Goal: Task Accomplishment & Management: Manage account settings

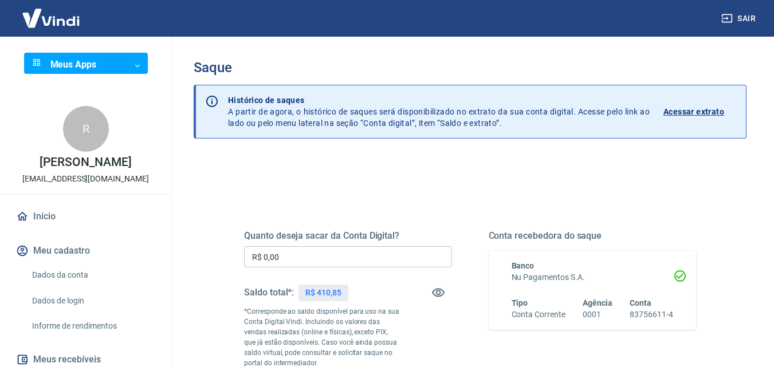
click at [288, 254] on input "R$ 0,00" at bounding box center [348, 256] width 208 height 21
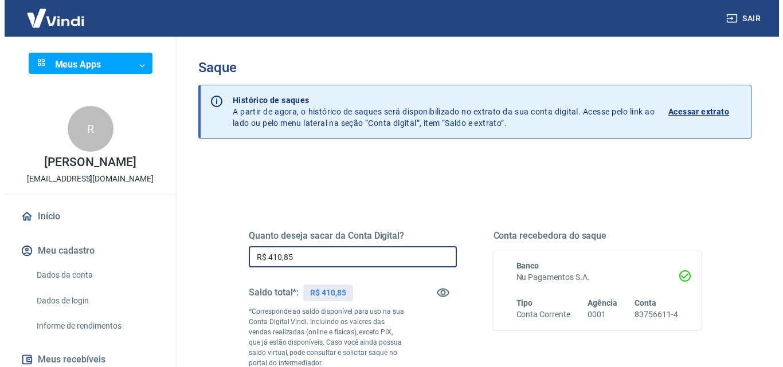
scroll to position [115, 0]
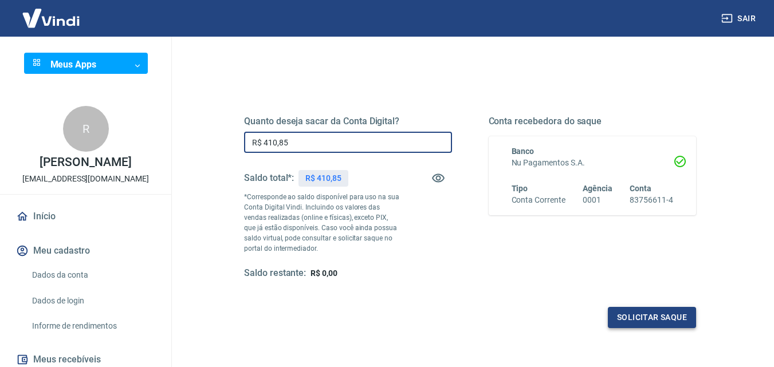
type input "R$ 410,85"
click at [656, 315] on button "Solicitar saque" at bounding box center [652, 317] width 88 height 21
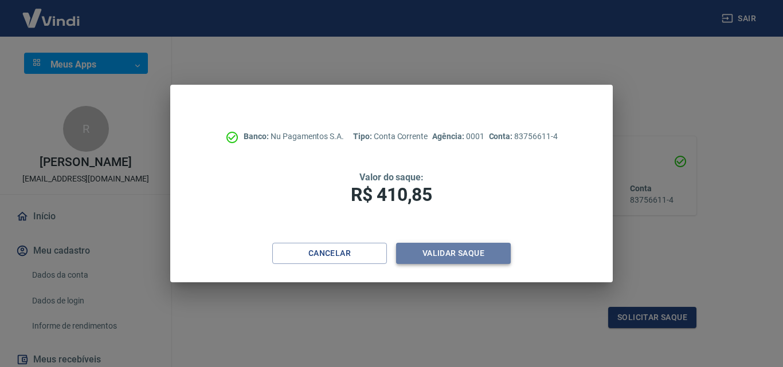
click at [461, 255] on button "Validar saque" at bounding box center [453, 253] width 115 height 21
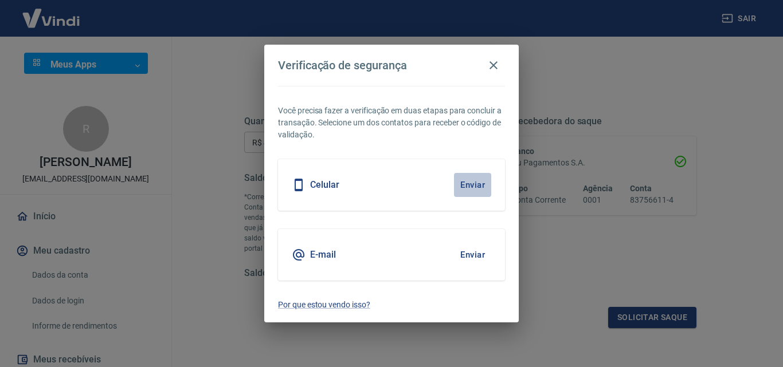
click at [468, 184] on button "Enviar" at bounding box center [472, 185] width 37 height 24
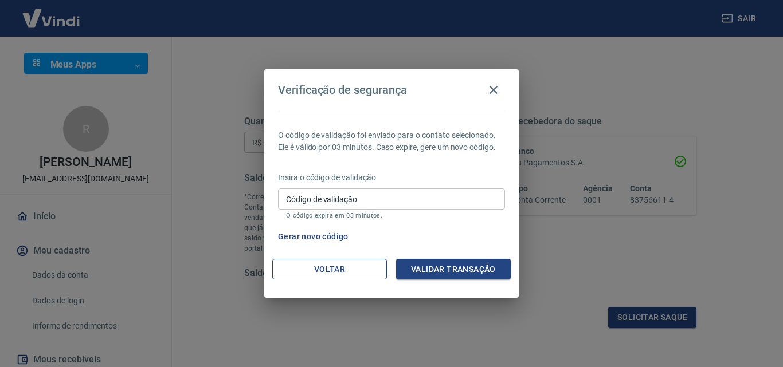
click at [313, 269] on button "Voltar" at bounding box center [329, 269] width 115 height 21
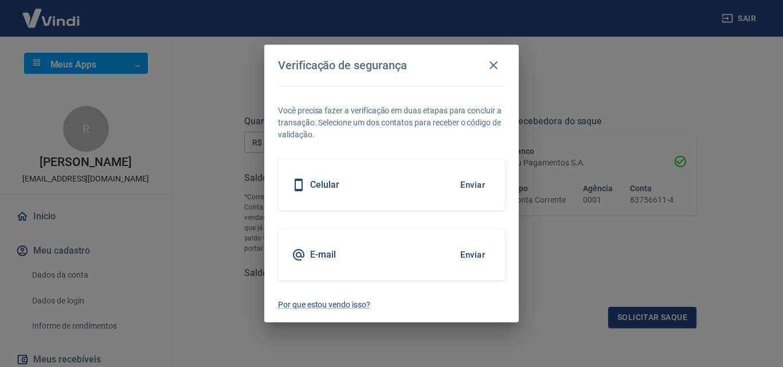
click at [341, 254] on div "E-mail Enviar" at bounding box center [391, 255] width 227 height 52
click at [471, 254] on button "Enviar" at bounding box center [472, 255] width 37 height 24
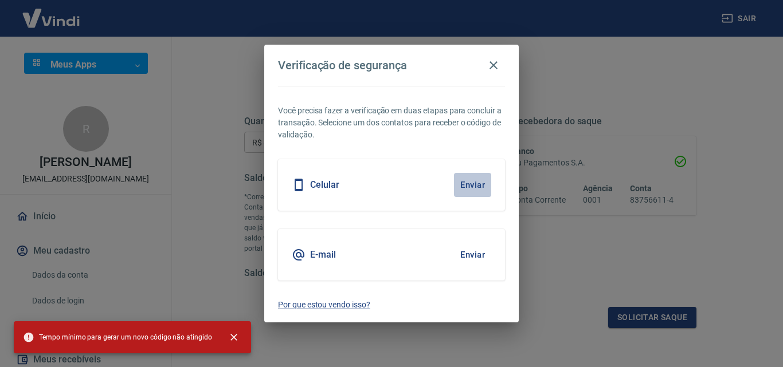
click at [469, 183] on button "Enviar" at bounding box center [472, 185] width 37 height 24
click at [486, 59] on icon "button" at bounding box center [493, 65] width 14 height 14
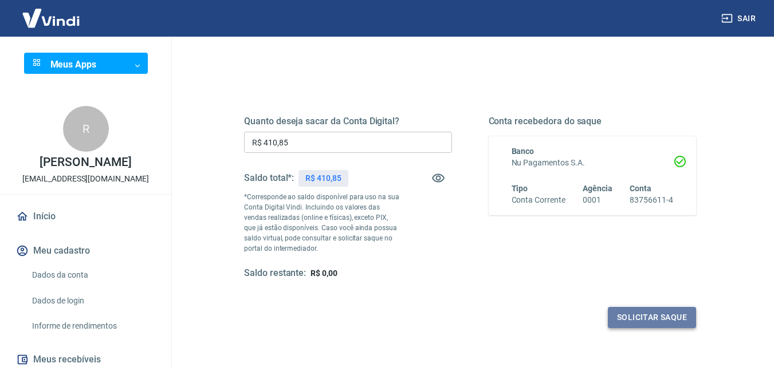
click at [646, 314] on button "Solicitar saque" at bounding box center [652, 317] width 88 height 21
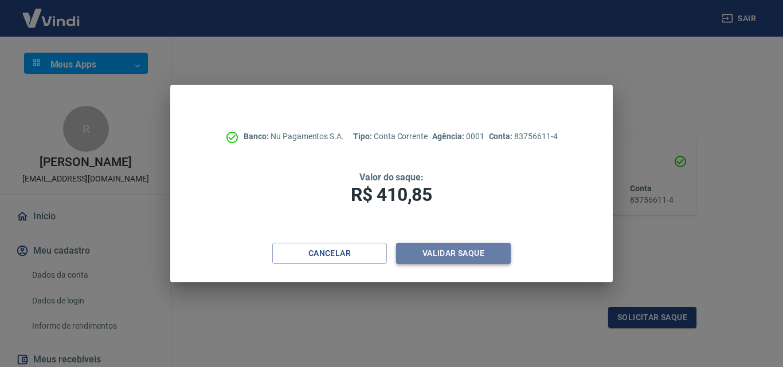
click at [462, 248] on button "Validar saque" at bounding box center [453, 253] width 115 height 21
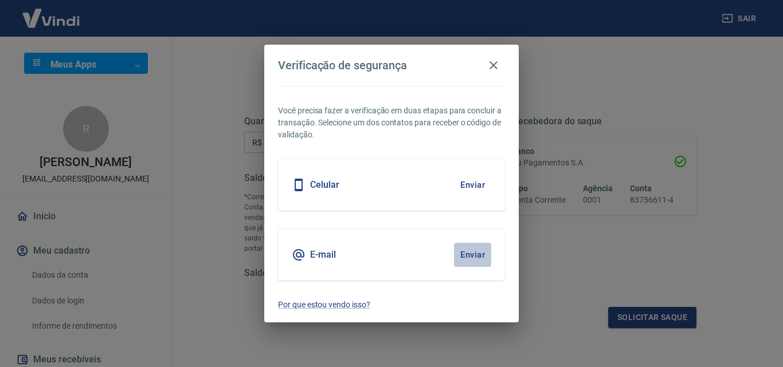
click at [476, 255] on button "Enviar" at bounding box center [472, 255] width 37 height 24
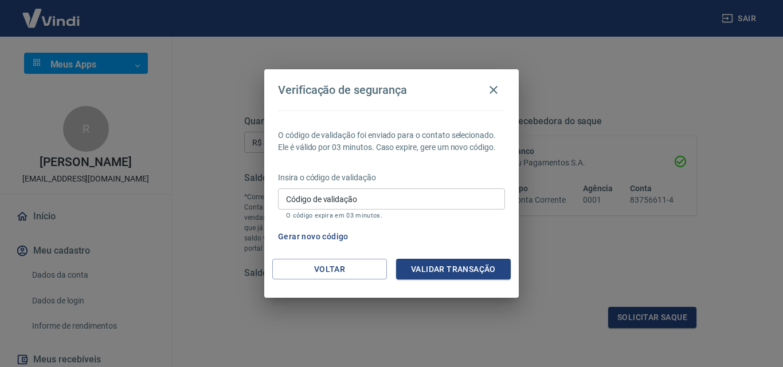
click at [371, 199] on input "Código de validação" at bounding box center [391, 198] width 227 height 21
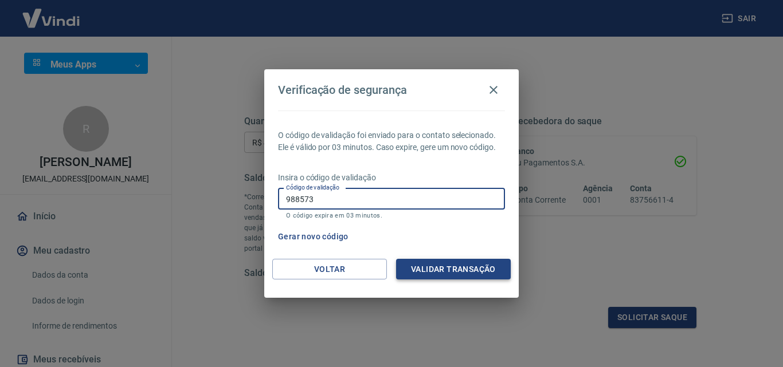
type input "988573"
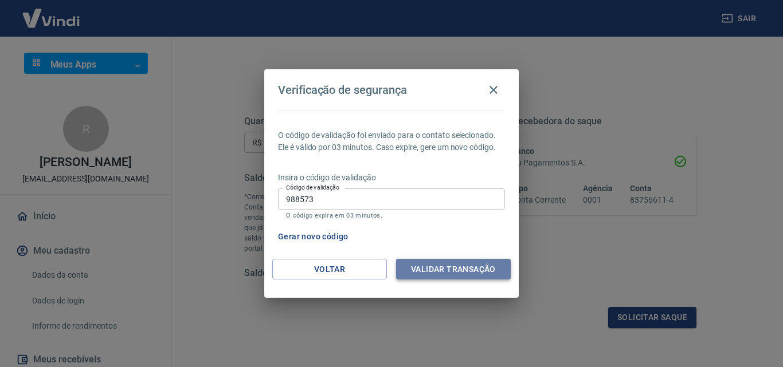
click at [458, 274] on button "Validar transação" at bounding box center [453, 269] width 115 height 21
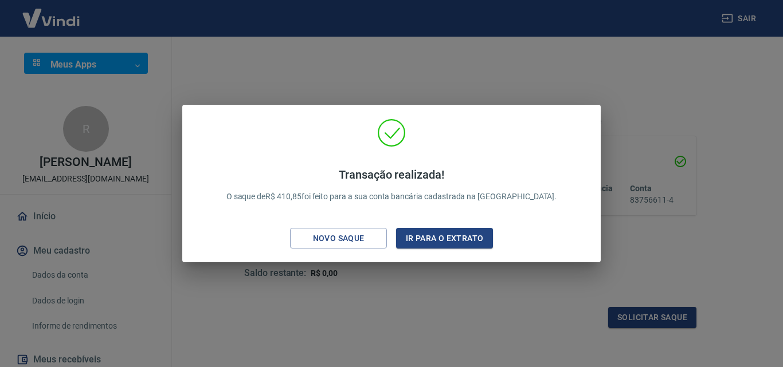
click at [608, 78] on div "Transação realizada! O saque de R$ 410,85 foi feito para a sua conta bancária c…" at bounding box center [391, 183] width 783 height 367
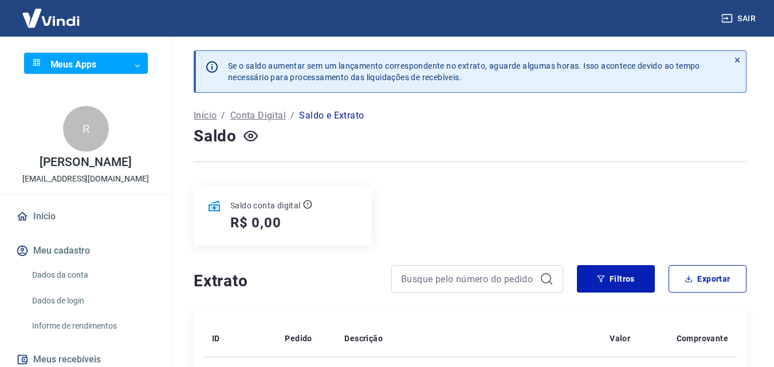
scroll to position [115, 0]
